Goal: Task Accomplishment & Management: Complete application form

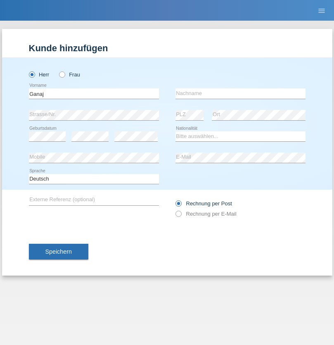
type input "Ganaj"
click at [240, 93] on input "text" at bounding box center [240, 93] width 130 height 10
type input "Fadil"
select select "XK"
select select "C"
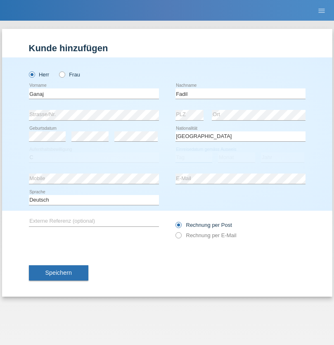
select select "10"
select select "08"
select select "2021"
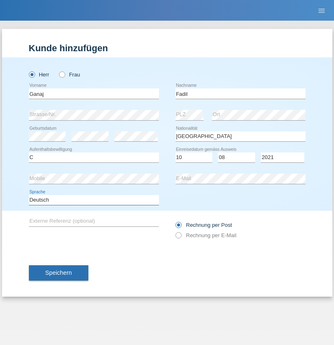
select select "en"
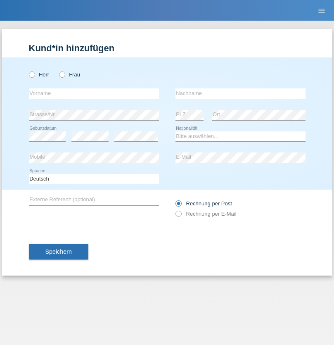
radio input "true"
click at [94, 93] on input "text" at bounding box center [94, 93] width 130 height 10
type input "Ibrahim"
click at [240, 93] on input "text" at bounding box center [240, 93] width 130 height 10
type input "Muja"
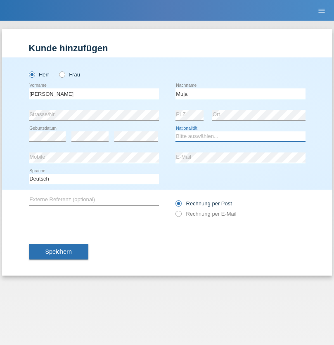
select select "XK"
select select "C"
select select "03"
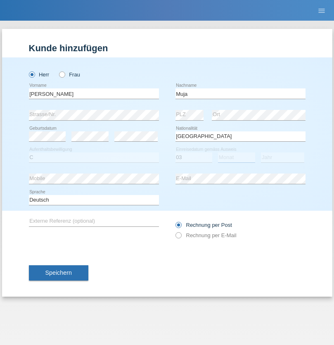
select select "07"
select select "2021"
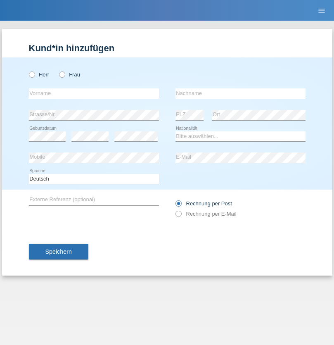
radio input "true"
click at [94, 93] on input "text" at bounding box center [94, 93] width 130 height 10
type input "[PERSON_NAME]"
click at [240, 93] on input "text" at bounding box center [240, 93] width 130 height 10
type input "Berger"
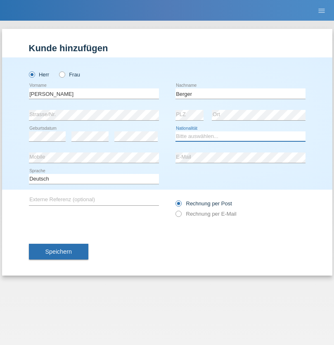
select select "CH"
radio input "true"
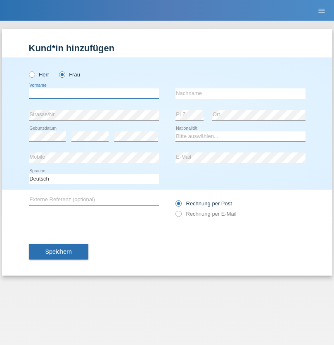
click at [94, 93] on input "text" at bounding box center [94, 93] width 130 height 10
type input "Teixeira da Silva Moço"
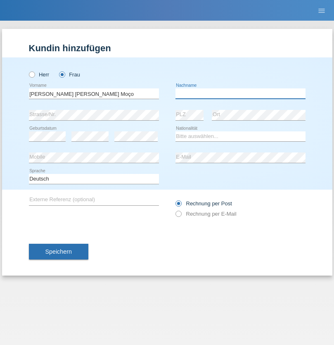
click at [240, 93] on input "text" at bounding box center [240, 93] width 130 height 10
type input "Paula"
select select "PT"
select select "C"
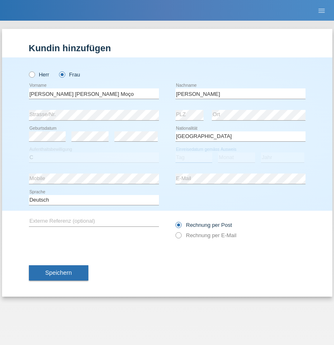
select select "28"
select select "03"
select select "2005"
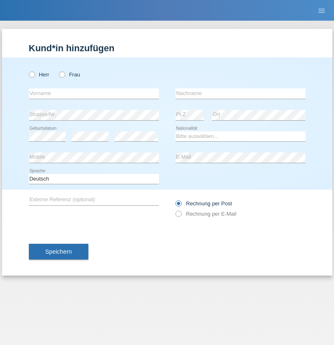
radio input "true"
click at [94, 93] on input "text" at bounding box center [94, 93] width 130 height 10
type input "Patric"
click at [240, 93] on input "text" at bounding box center [240, 93] width 130 height 10
type input "Cantos"
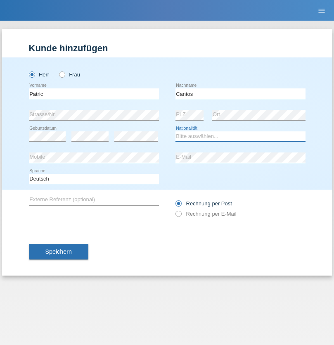
select select "ES"
select select "C"
select select "07"
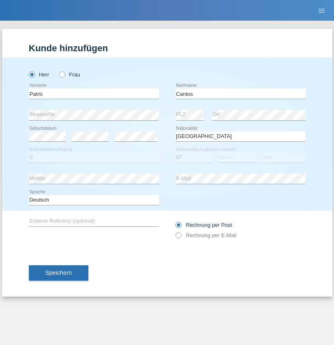
select select "09"
select select "1979"
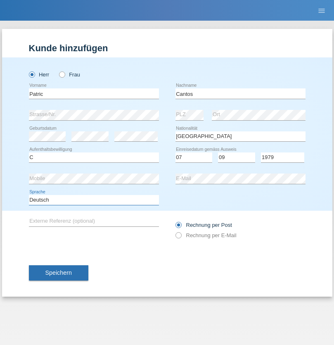
select select "en"
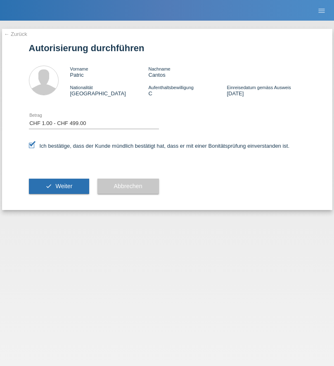
select select "1"
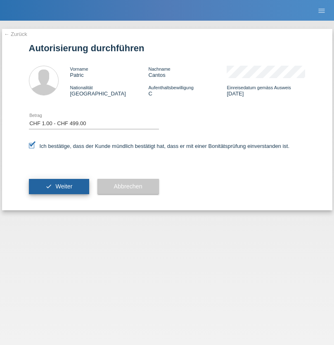
click at [59, 186] on span "Weiter" at bounding box center [63, 186] width 17 height 7
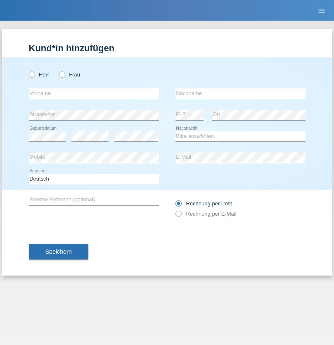
radio input "true"
click at [94, 93] on input "text" at bounding box center [94, 93] width 130 height 10
type input "Teklay"
click at [240, 93] on input "text" at bounding box center [240, 93] width 130 height 10
type input "Fiori"
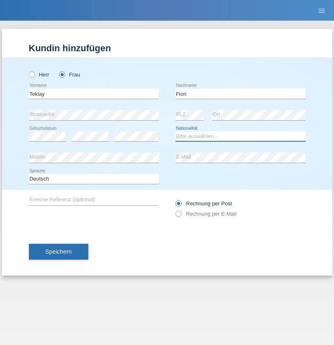
select select "ER"
select select "C"
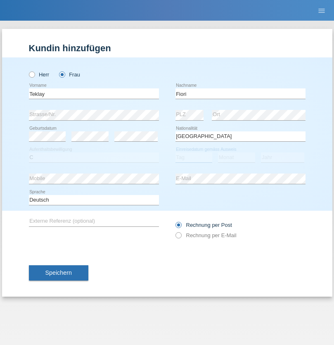
select select "10"
select select "08"
select select "2021"
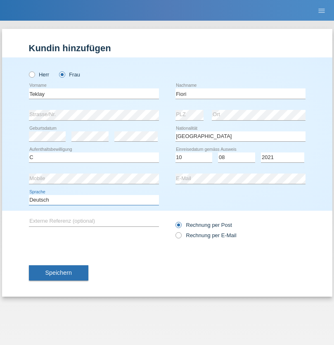
select select "en"
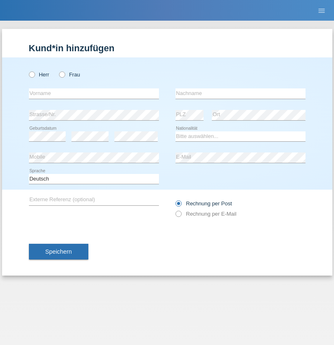
radio input "true"
click at [94, 93] on input "text" at bounding box center [94, 93] width 130 height 10
type input "Sadia"
click at [240, 93] on input "text" at bounding box center [240, 93] width 130 height 10
type input "Nejmaoui"
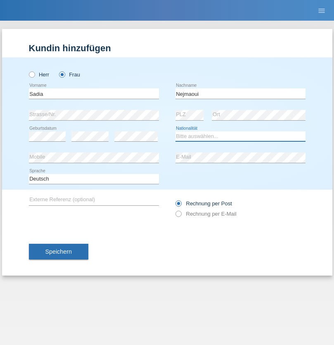
select select "MA"
select select "C"
select select "01"
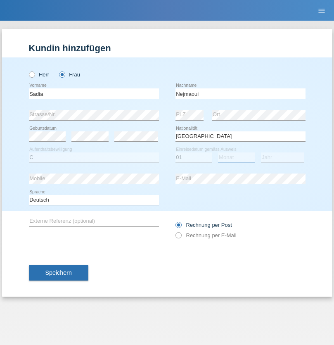
select select "06"
select select "1964"
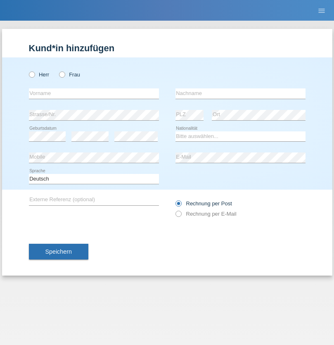
radio input "true"
click at [94, 93] on input "text" at bounding box center [94, 93] width 130 height 10
type input "Carlos"
click at [240, 93] on input "text" at bounding box center [240, 93] width 130 height 10
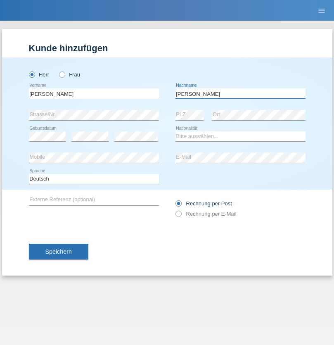
type input "Nobrega"
select select "CH"
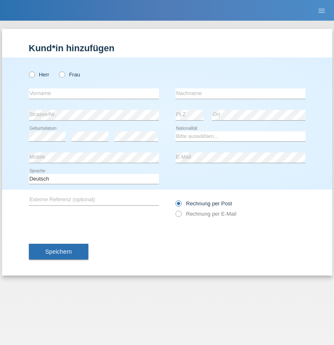
radio input "true"
click at [94, 93] on input "text" at bounding box center [94, 93] width 130 height 10
type input "Thivagaran"
click at [240, 93] on input "text" at bounding box center [240, 93] width 130 height 10
type input "Selvanayagam"
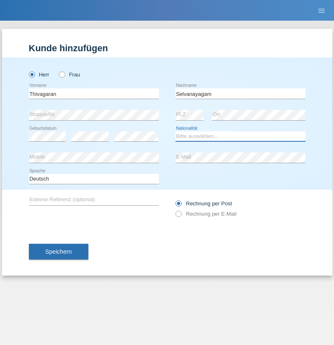
select select "LK"
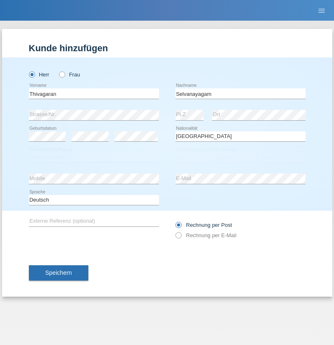
select select "C"
select select "23"
select select "03"
select select "2021"
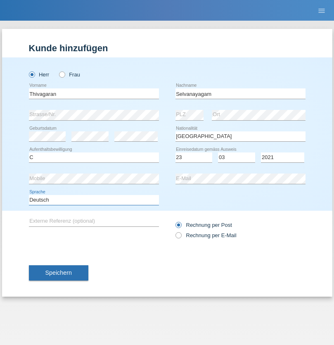
select select "en"
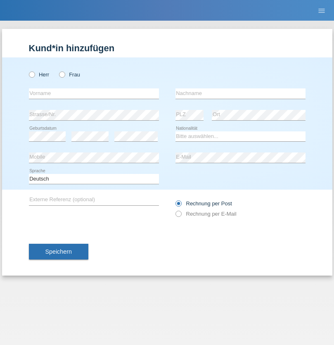
radio input "true"
click at [94, 93] on input "text" at bounding box center [94, 93] width 130 height 10
type input "Monika"
click at [240, 93] on input "text" at bounding box center [240, 93] width 130 height 10
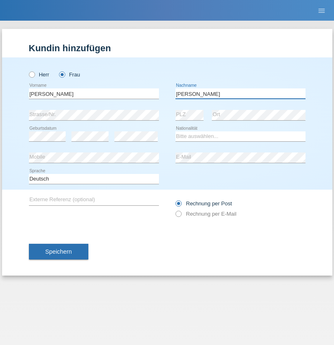
type input "Keller"
select select "CH"
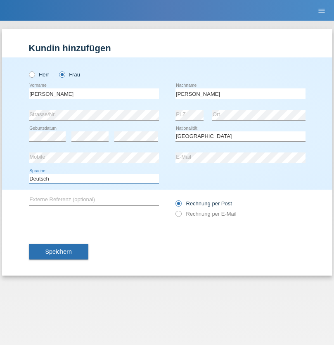
select select "en"
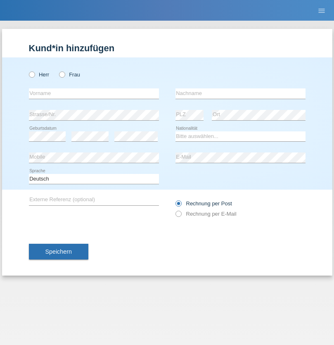
radio input "true"
click at [94, 93] on input "text" at bounding box center [94, 93] width 130 height 10
type input "Tymur"
click at [240, 93] on input "text" at bounding box center [240, 93] width 130 height 10
type input "Hunderchuk"
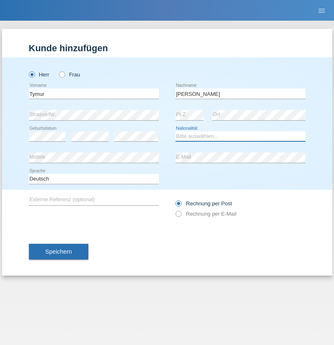
select select "UA"
select select "C"
select select "20"
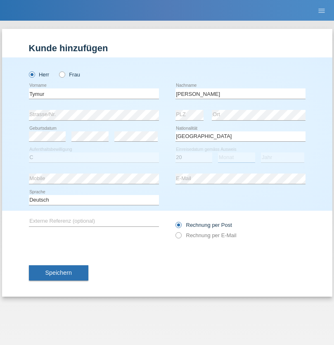
select select "08"
select select "2021"
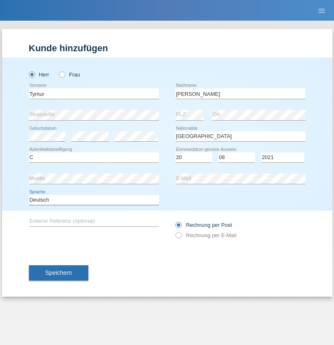
select select "en"
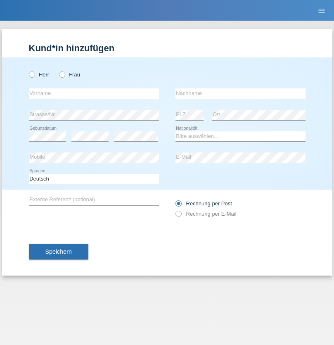
radio input "true"
click at [94, 93] on input "text" at bounding box center [94, 93] width 130 height 10
type input "Tymur"
click at [240, 93] on input "text" at bounding box center [240, 93] width 130 height 10
type input "Hunderchuj"
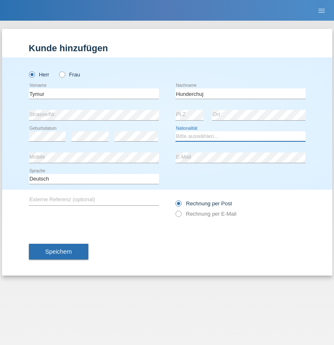
select select "UA"
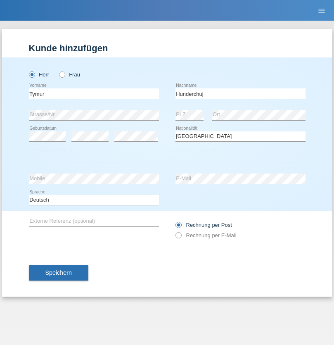
select select "C"
select select "20"
select select "08"
select select "2021"
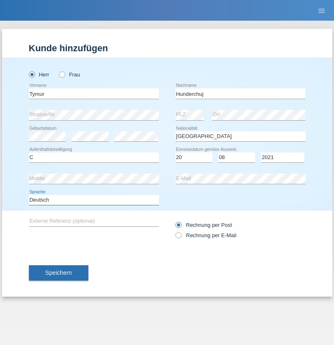
select select "en"
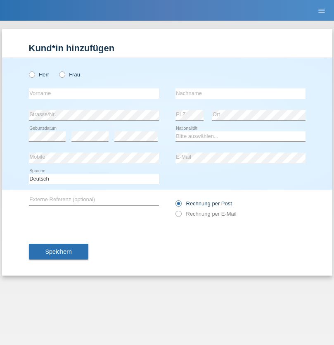
radio input "true"
click at [94, 93] on input "text" at bounding box center [94, 93] width 130 height 10
type input "[PERSON_NAME]"
click at [240, 93] on input "text" at bounding box center [240, 93] width 130 height 10
type input "Tropp"
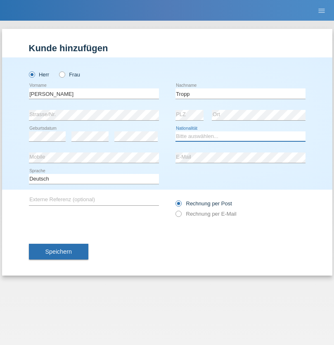
select select "SK"
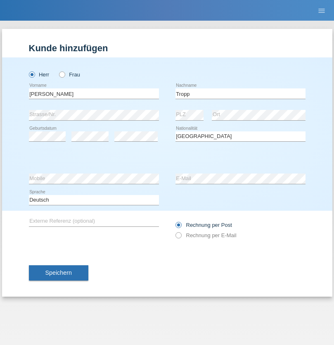
select select "C"
select select "10"
select select "08"
select select "2021"
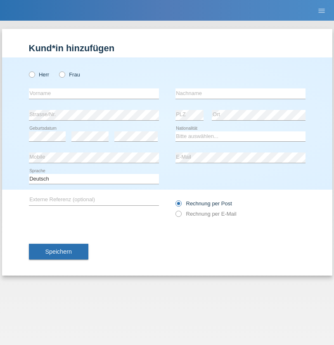
radio input "true"
click at [94, 93] on input "text" at bounding box center [94, 93] width 130 height 10
type input "[PERSON_NAME]"
click at [240, 93] on input "text" at bounding box center [240, 93] width 130 height 10
type input "Ringle"
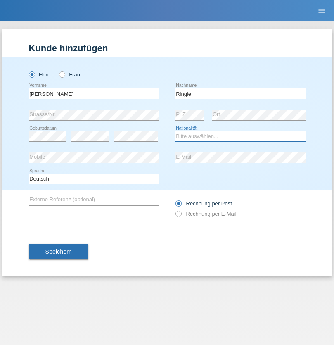
select select "DE"
select select "C"
select select "06"
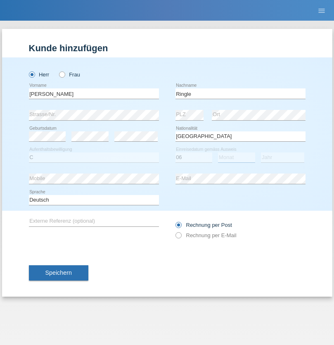
select select "01"
select select "2021"
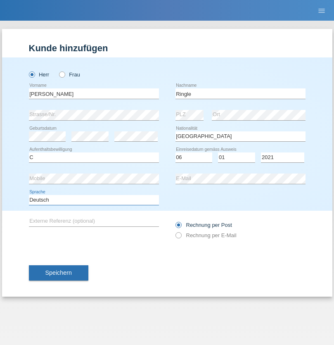
select select "en"
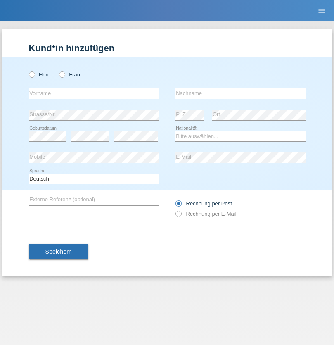
radio input "true"
click at [94, 93] on input "text" at bounding box center [94, 93] width 130 height 10
type input "Junior"
click at [240, 93] on input "text" at bounding box center [240, 93] width 130 height 10
type input "Mauricio"
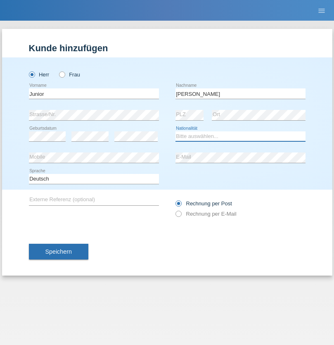
select select "CH"
radio input "true"
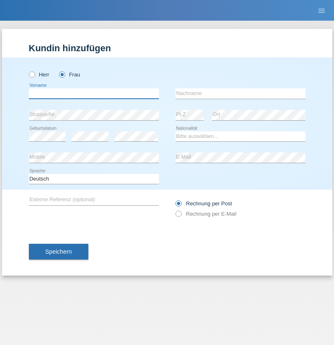
click at [94, 93] on input "text" at bounding box center [94, 93] width 130 height 10
type input "Maria Fernanda"
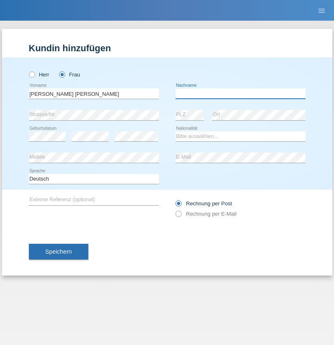
click at [240, 93] on input "text" at bounding box center [240, 93] width 130 height 10
type input "Knusel Campillo"
select select "CH"
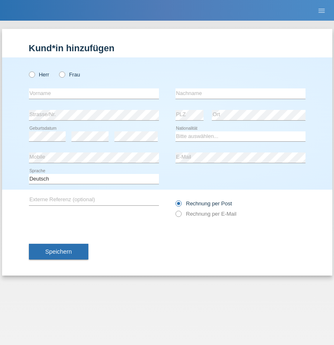
radio input "true"
click at [94, 93] on input "text" at bounding box center [94, 93] width 130 height 10
type input "Beqiri"
click at [240, 93] on input "text" at bounding box center [240, 93] width 130 height 10
type input "Shpresa"
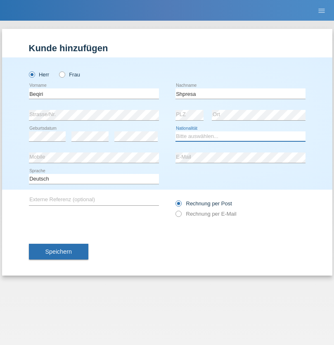
select select "XK"
select select "C"
select select "08"
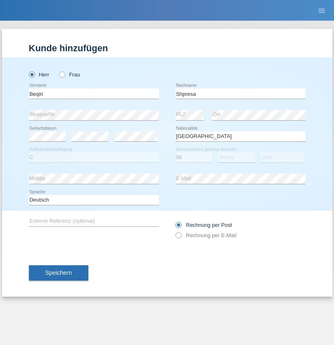
select select "02"
select select "1979"
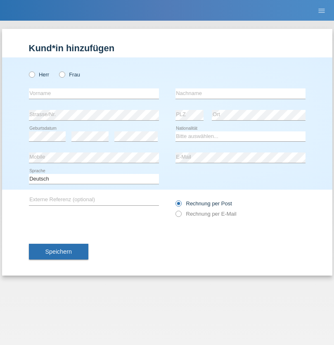
radio input "true"
click at [94, 93] on input "text" at bounding box center [94, 93] width 130 height 10
type input "[PERSON_NAME]"
click at [240, 93] on input "text" at bounding box center [240, 93] width 130 height 10
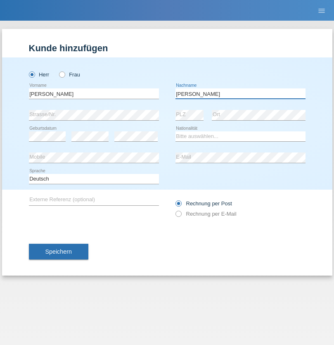
type input "[PERSON_NAME]"
select select "CH"
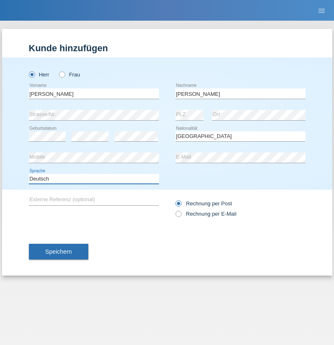
select select "en"
